Goal: Task Accomplishment & Management: Use online tool/utility

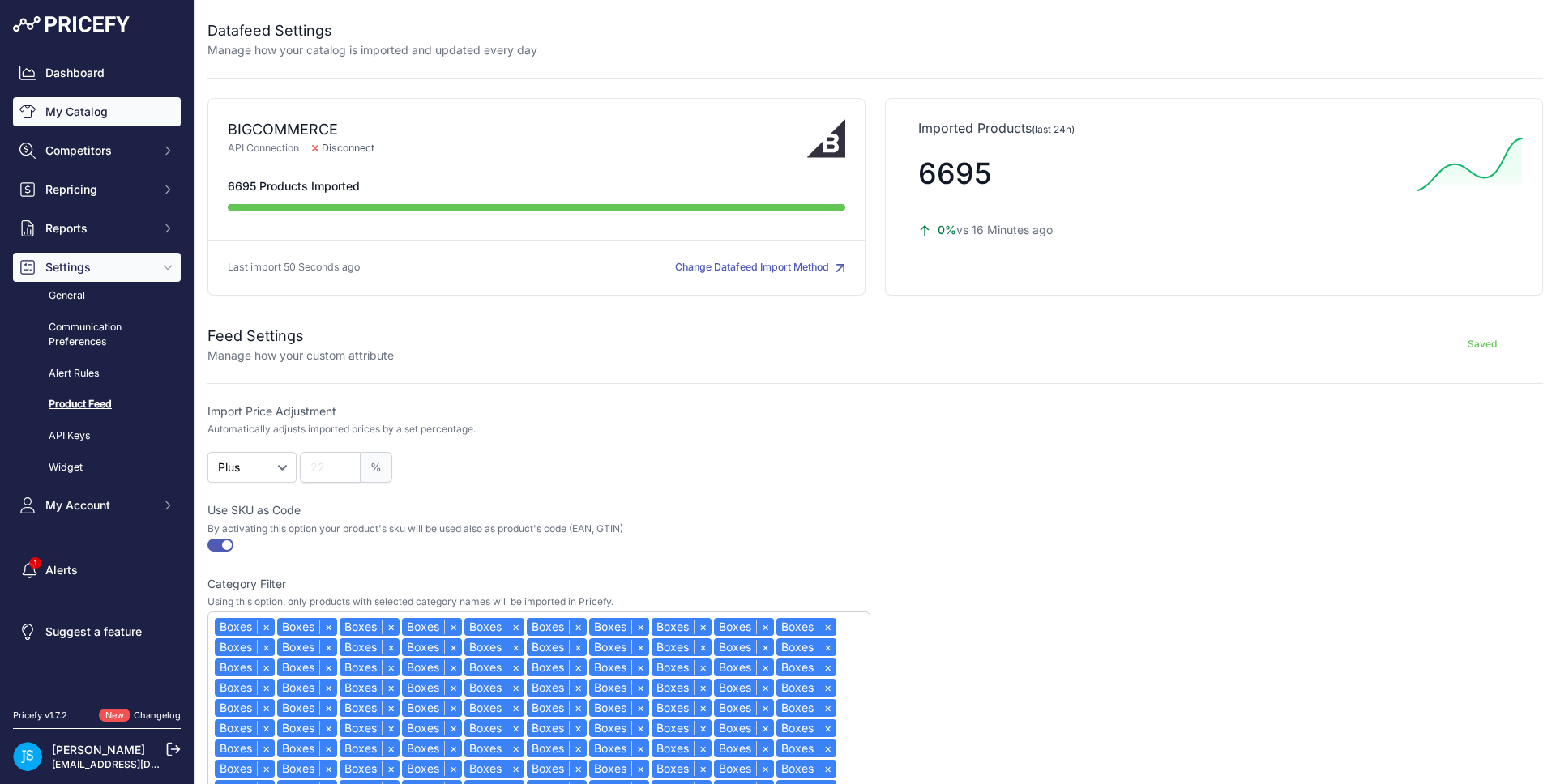
click at [90, 117] on link "My Catalog" at bounding box center [96, 112] width 167 height 29
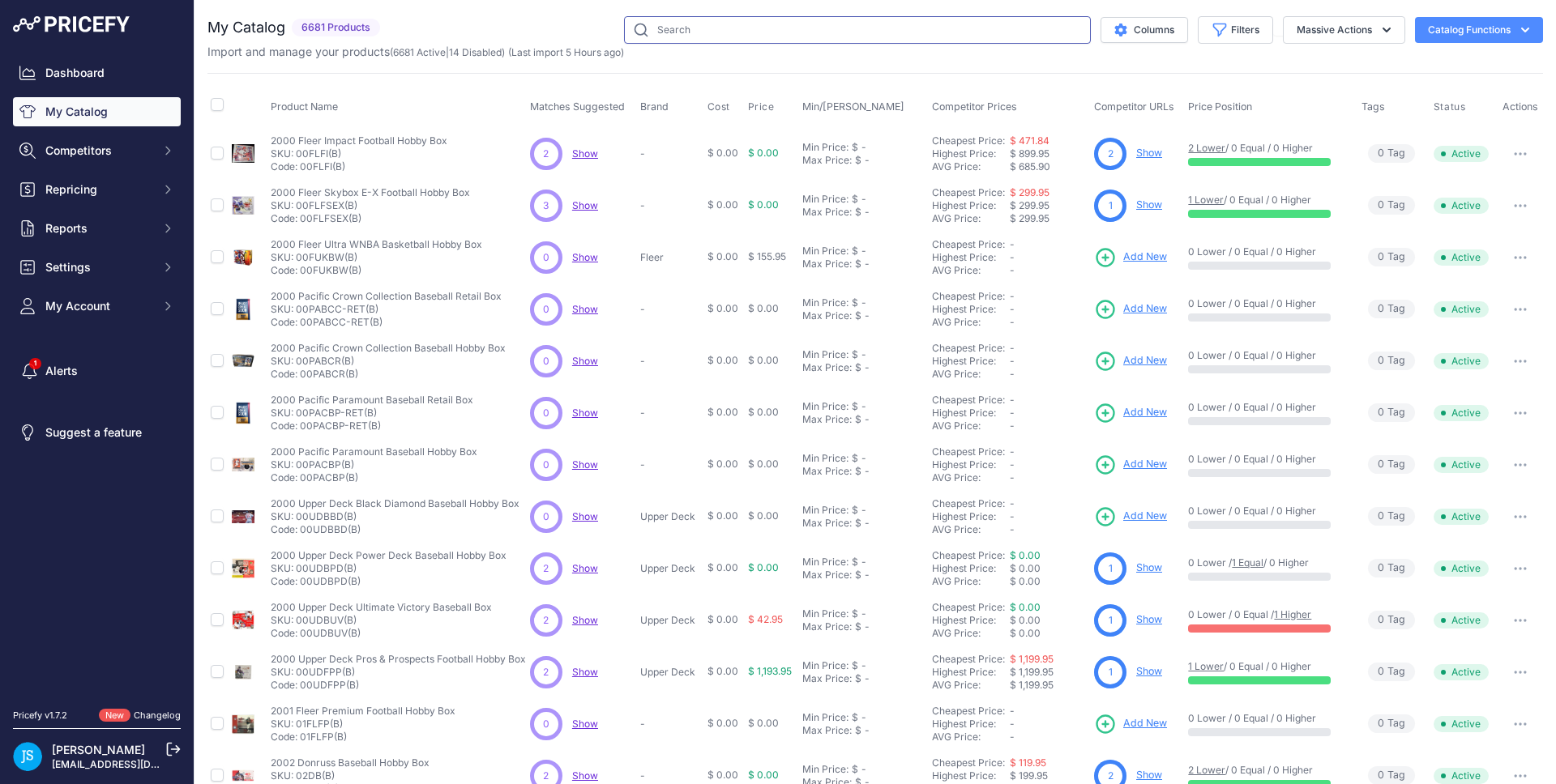
click at [727, 26] on input "text" at bounding box center [857, 30] width 467 height 27
paste input "2025 Panini Phoenix Football Hobby"
type input "2025 Panini Phoenix Football Hobby"
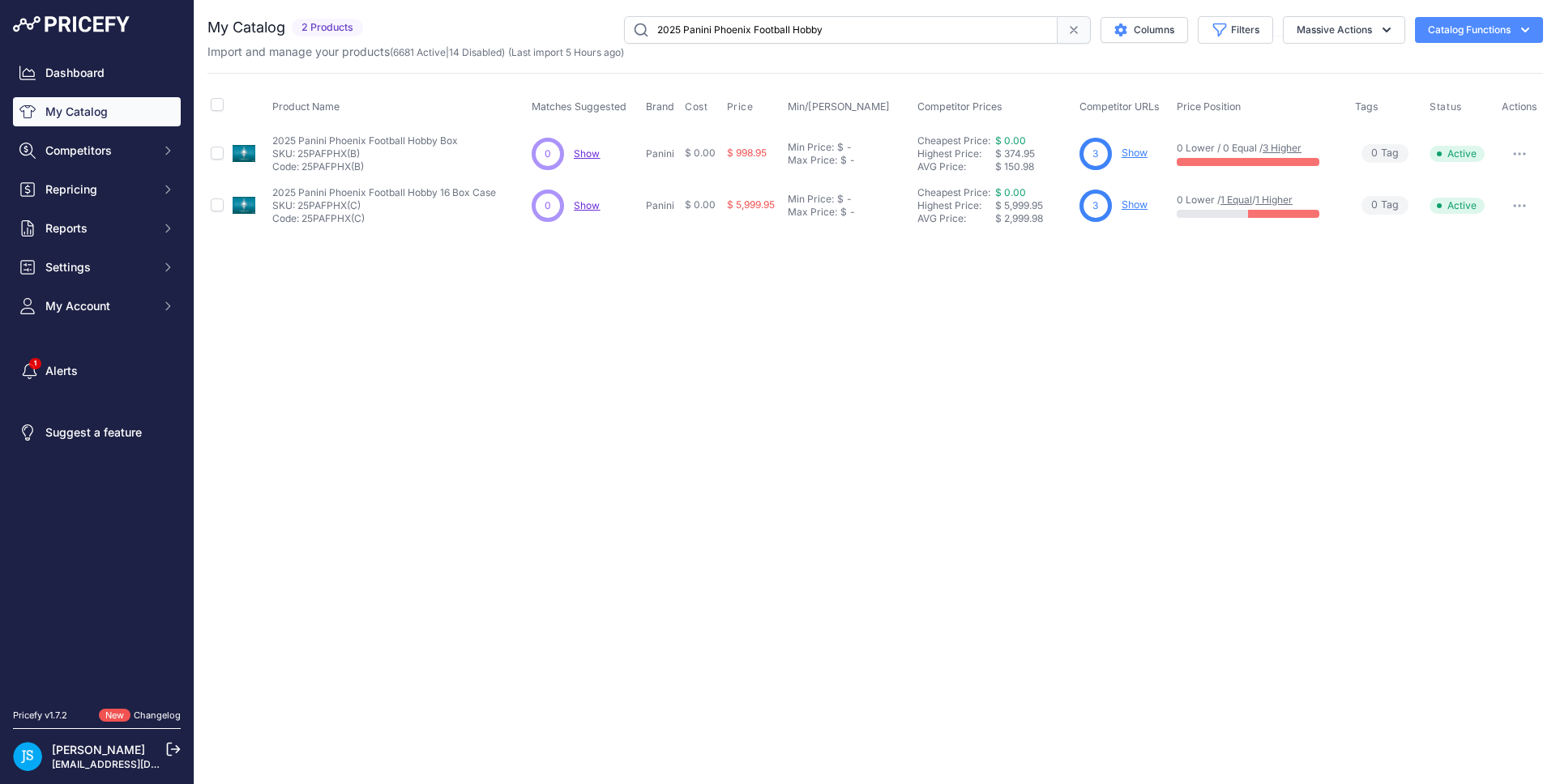
click at [1127, 151] on link "Show" at bounding box center [1135, 153] width 26 height 12
